Goal: Use online tool/utility: Utilize a website feature to perform a specific function

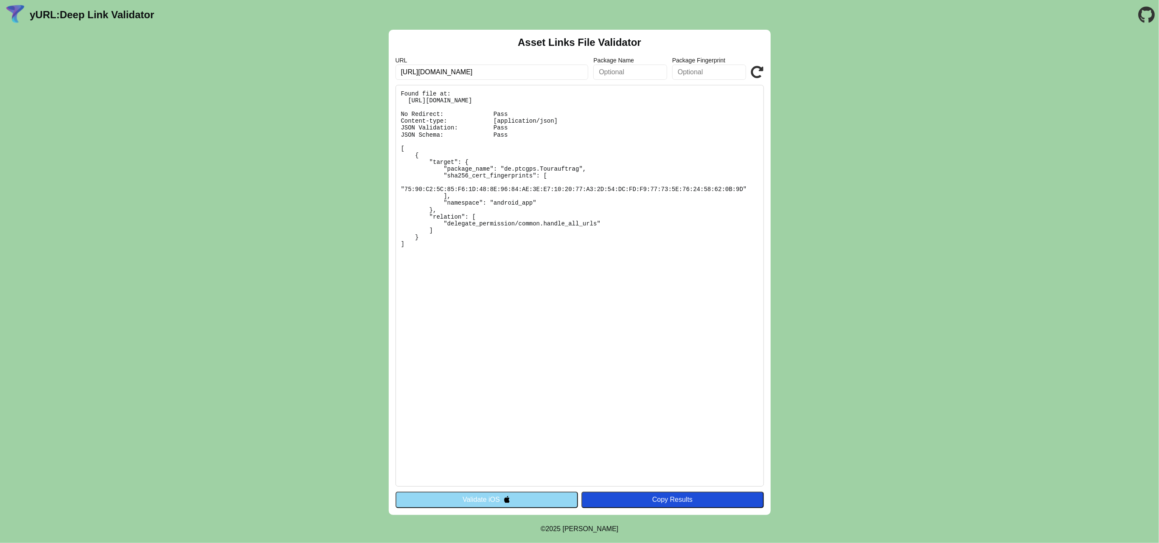
type input "[URL][DOMAIN_NAME]"
click button "Validate" at bounding box center [0, 0] width 0 height 0
click at [483, 73] on input "[URL][DOMAIN_NAME]" at bounding box center [492, 72] width 193 height 15
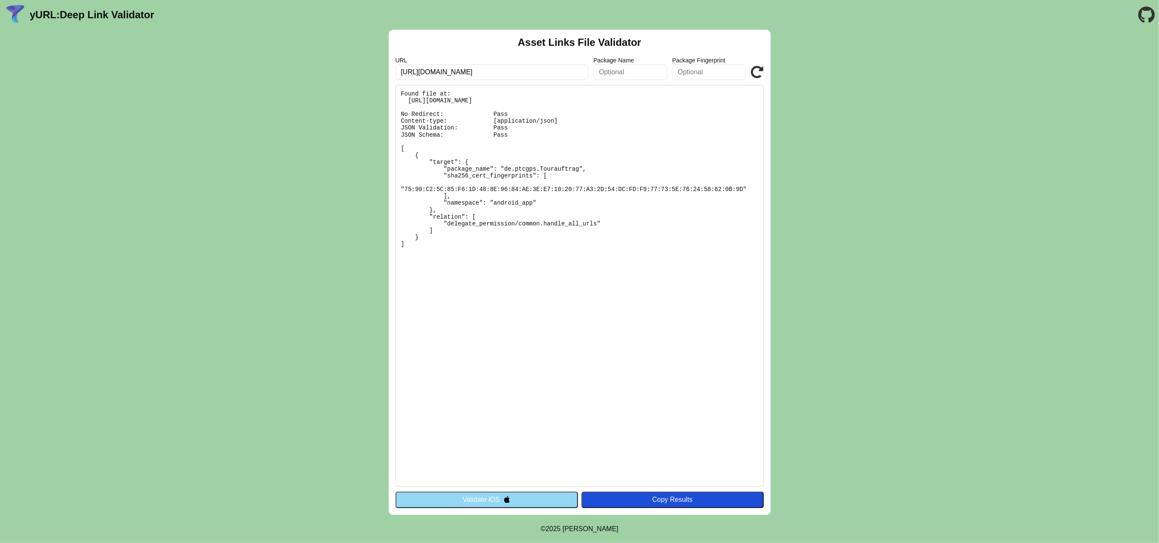
click at [526, 70] on input "[URL][DOMAIN_NAME]" at bounding box center [492, 72] width 193 height 15
click at [515, 497] on button "Validate iOS" at bounding box center [487, 500] width 183 height 16
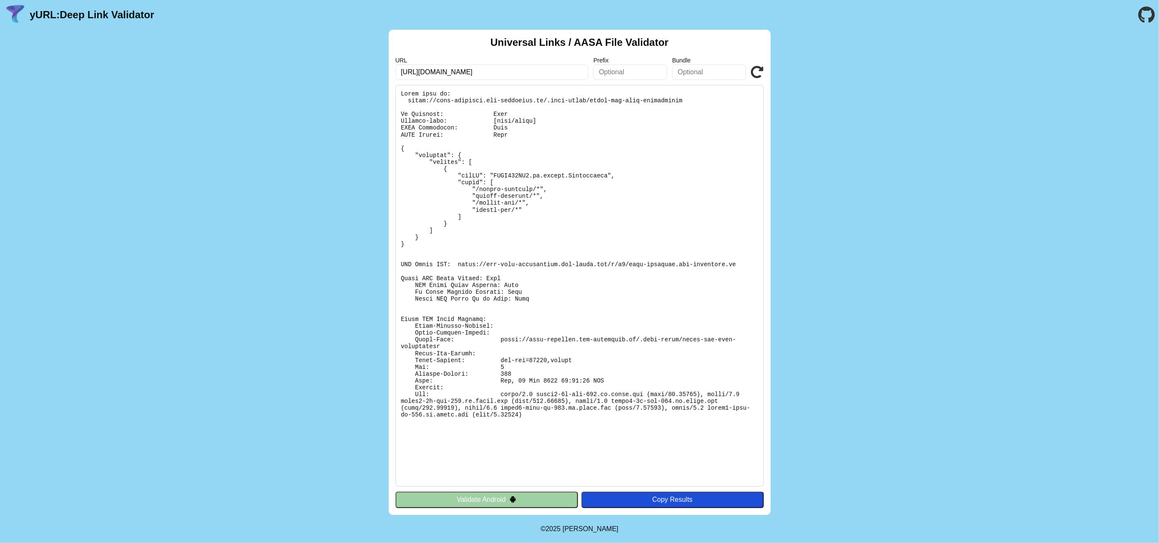
click at [505, 73] on input "[URL][DOMAIN_NAME]" at bounding box center [492, 72] width 193 height 15
click at [467, 497] on button "Validate Android" at bounding box center [487, 500] width 183 height 16
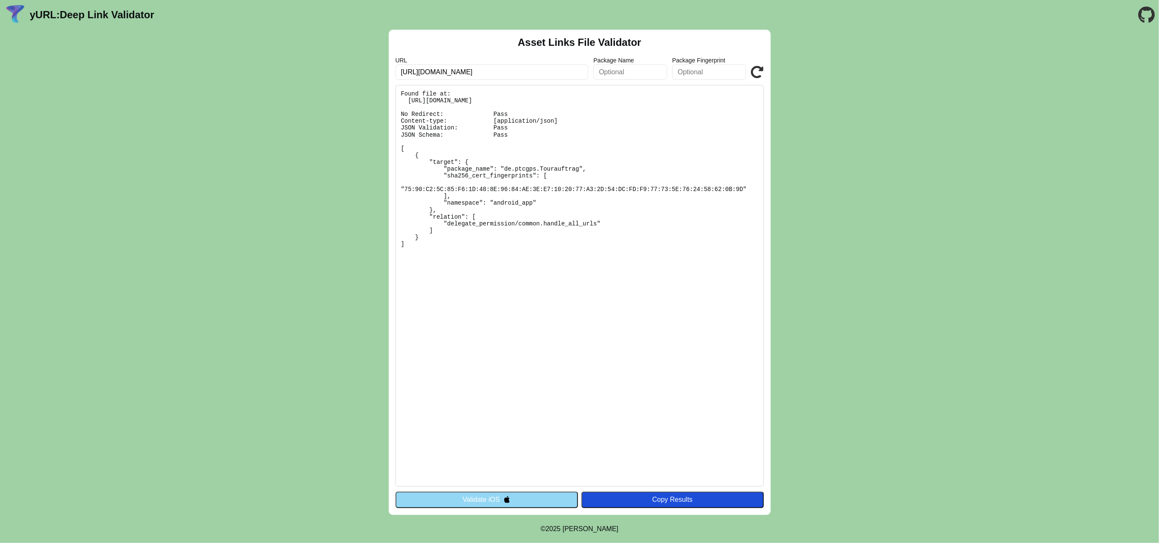
click at [523, 65] on input "[URL][DOMAIN_NAME]" at bounding box center [492, 72] width 193 height 15
click at [481, 498] on button "Validate iOS" at bounding box center [487, 500] width 183 height 16
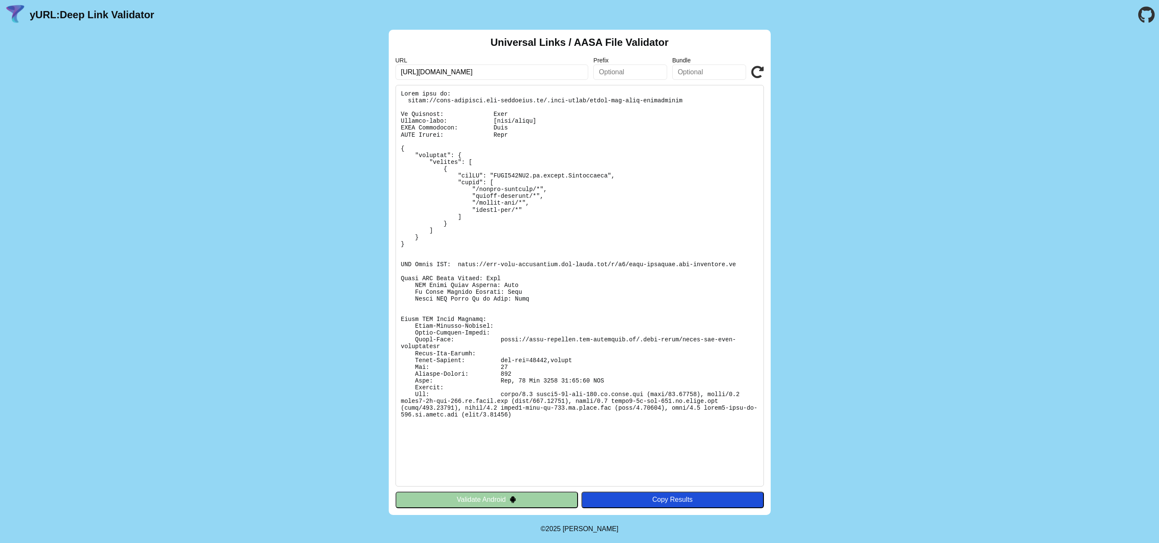
click at [537, 75] on input "[URL][DOMAIN_NAME]" at bounding box center [492, 72] width 193 height 15
click at [465, 498] on button "Validate Android" at bounding box center [487, 500] width 183 height 16
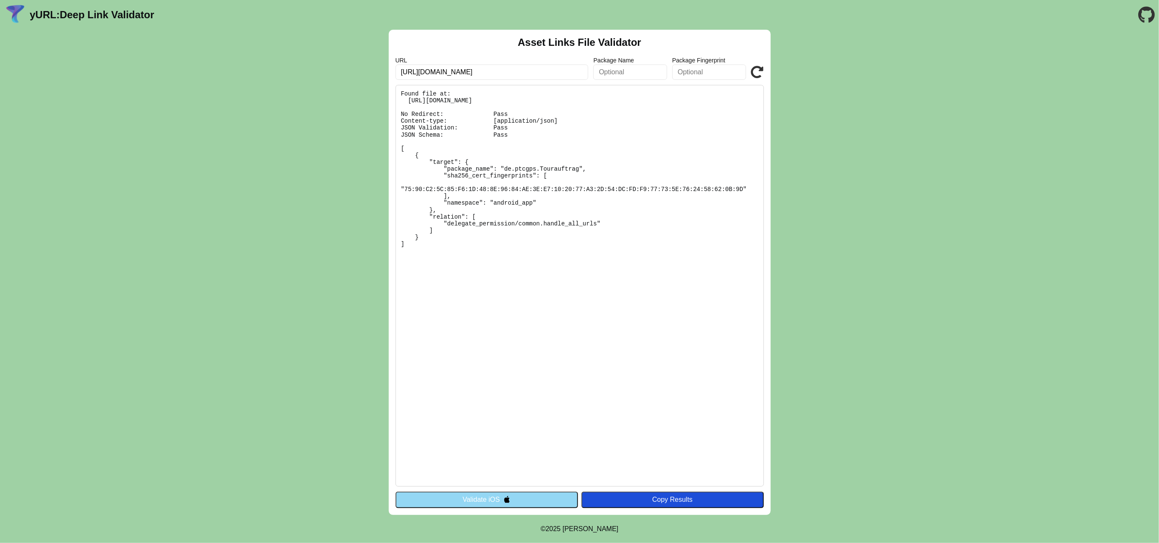
click at [464, 498] on button "Validate iOS" at bounding box center [487, 500] width 183 height 16
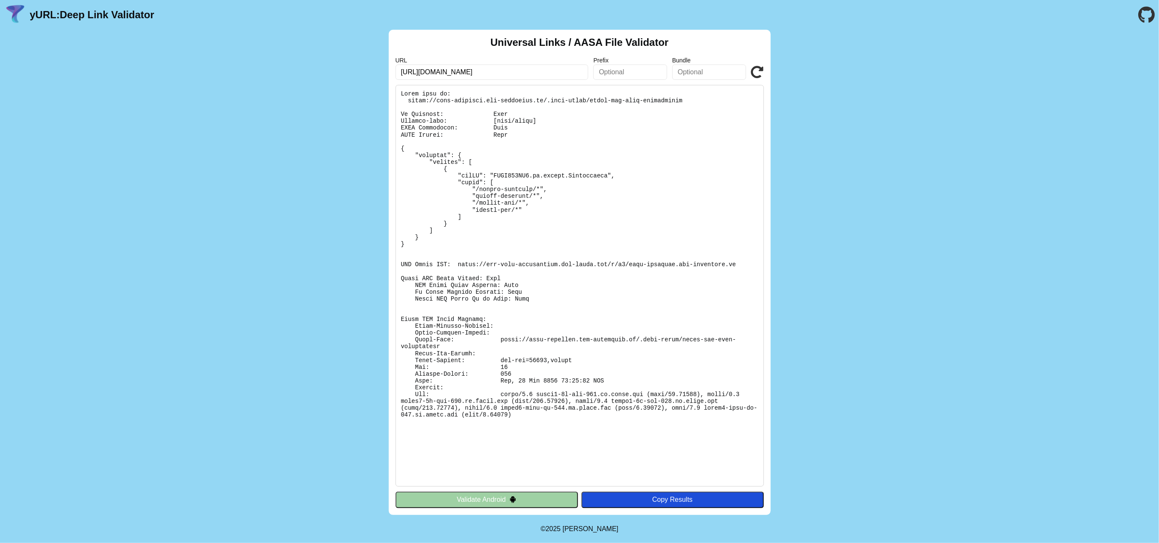
drag, startPoint x: 0, startPoint y: 0, endPoint x: 464, endPoint y: 498, distance: 680.3
click at [464, 498] on button "Validate Android" at bounding box center [487, 500] width 183 height 16
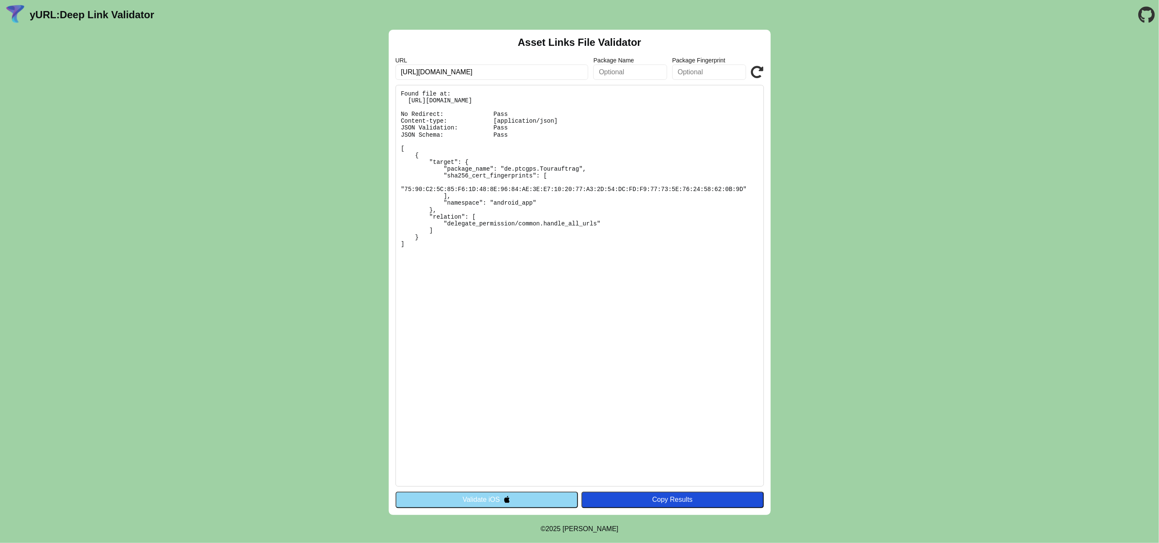
click at [464, 498] on button "Validate iOS" at bounding box center [487, 500] width 183 height 16
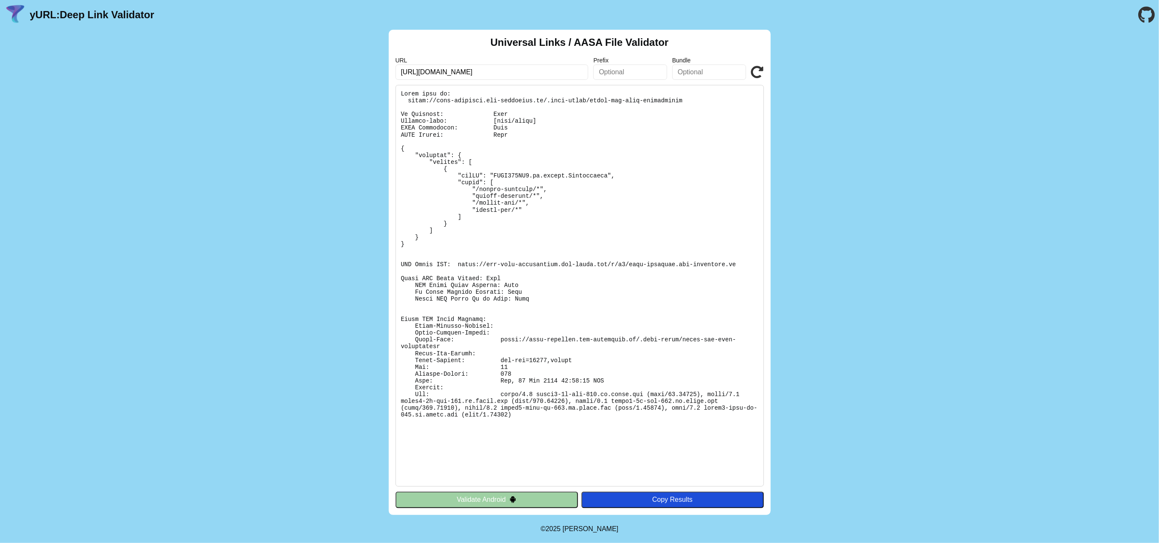
click at [464, 498] on button "Validate Android" at bounding box center [487, 500] width 183 height 16
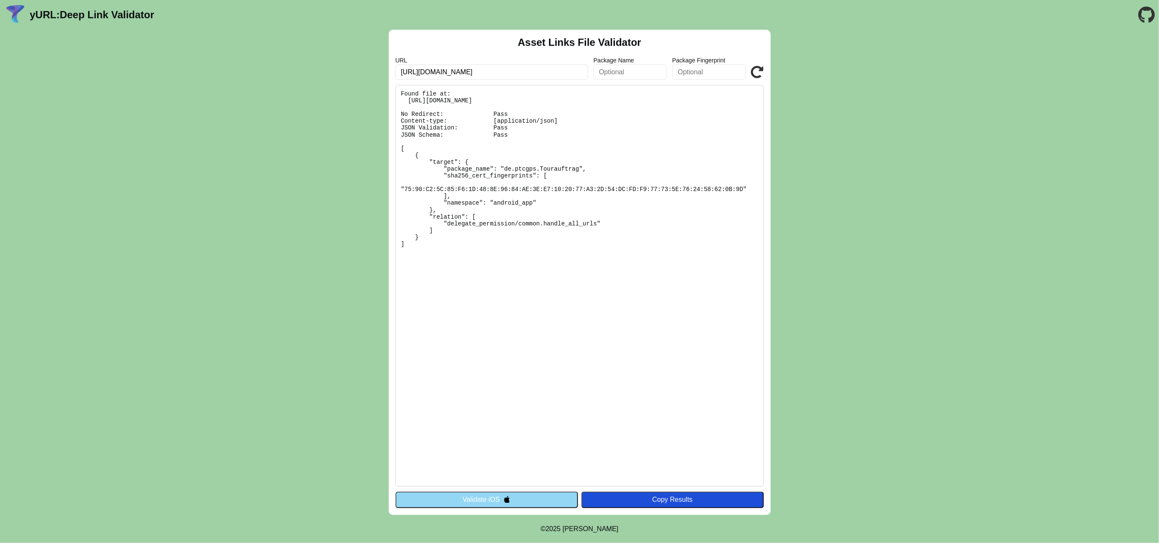
click at [464, 498] on button "Validate iOS" at bounding box center [487, 500] width 183 height 16
